Goal: Navigation & Orientation: Find specific page/section

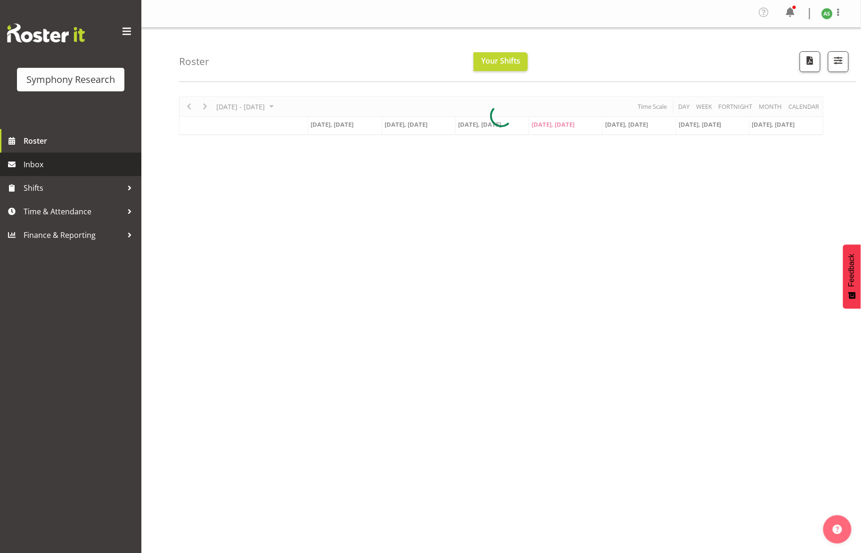
click at [40, 160] on span "Inbox" at bounding box center [80, 164] width 113 height 14
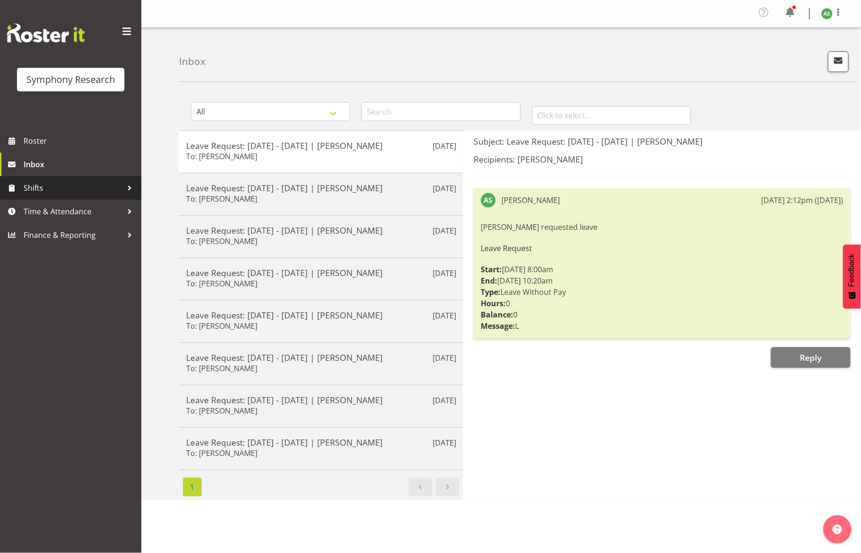
click at [47, 184] on span "Shifts" at bounding box center [73, 188] width 99 height 14
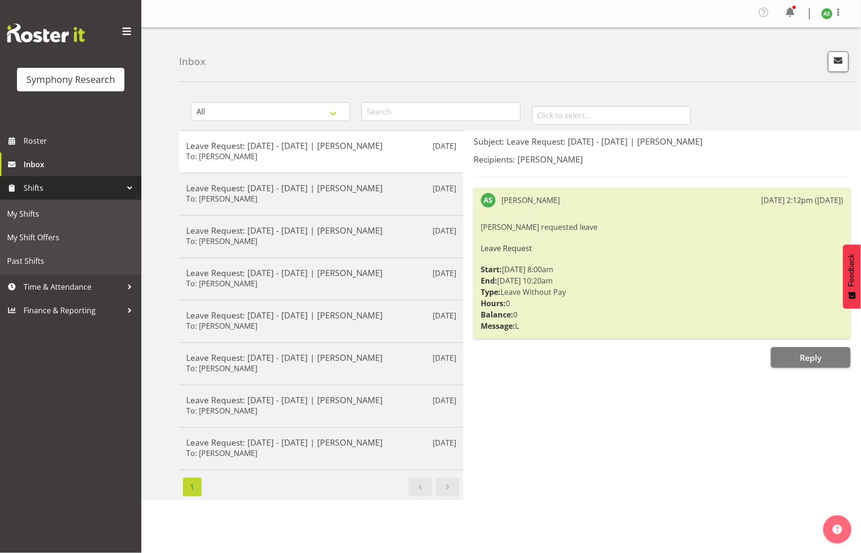
click at [53, 189] on span "Shifts" at bounding box center [73, 188] width 99 height 14
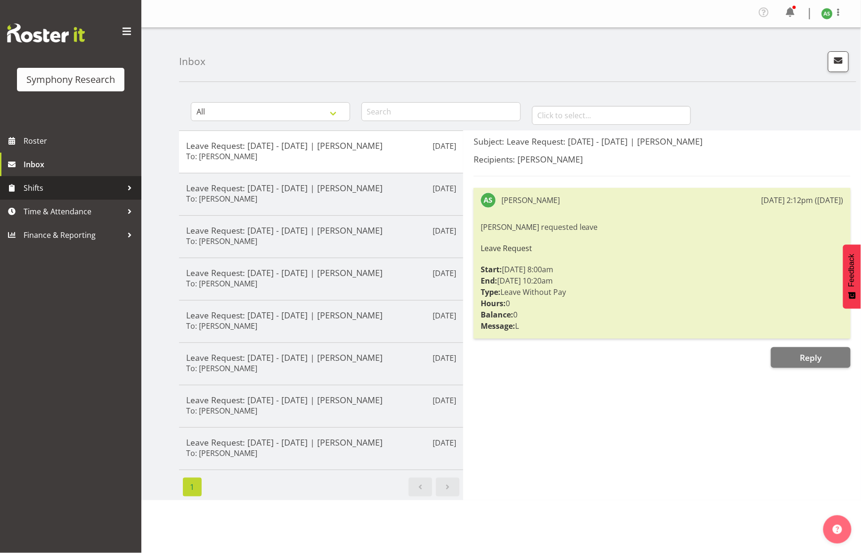
click at [55, 189] on span "Shifts" at bounding box center [73, 188] width 99 height 14
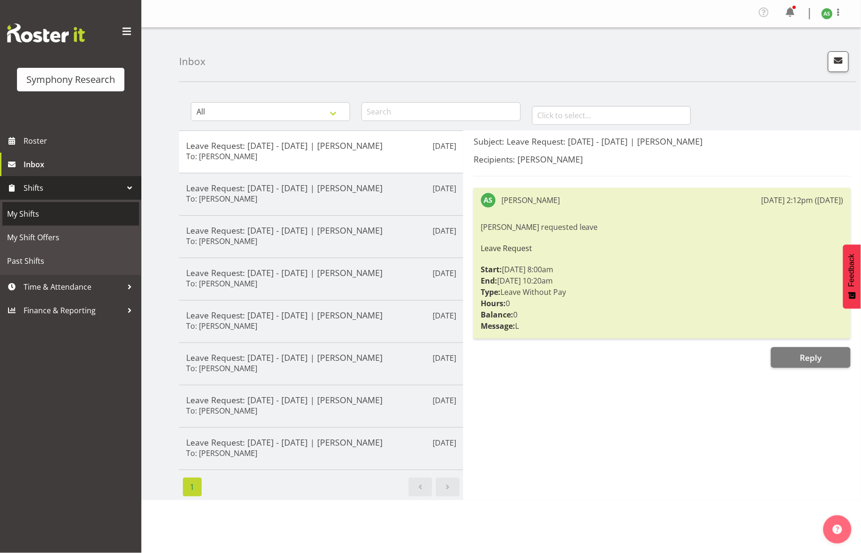
click at [41, 210] on span "My Shifts" at bounding box center [70, 214] width 127 height 14
